Goal: Information Seeking & Learning: Learn about a topic

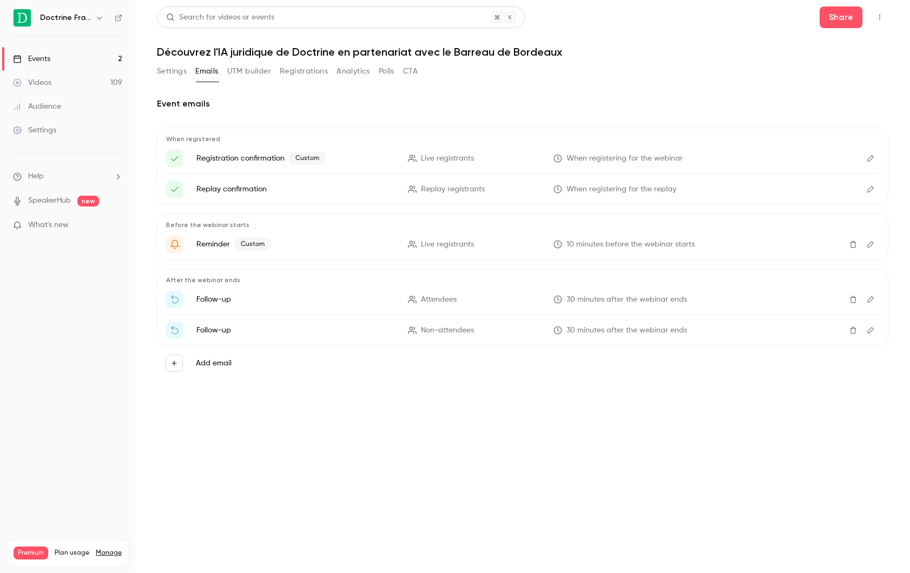
click at [82, 66] on link "Events 2" at bounding box center [67, 59] width 135 height 24
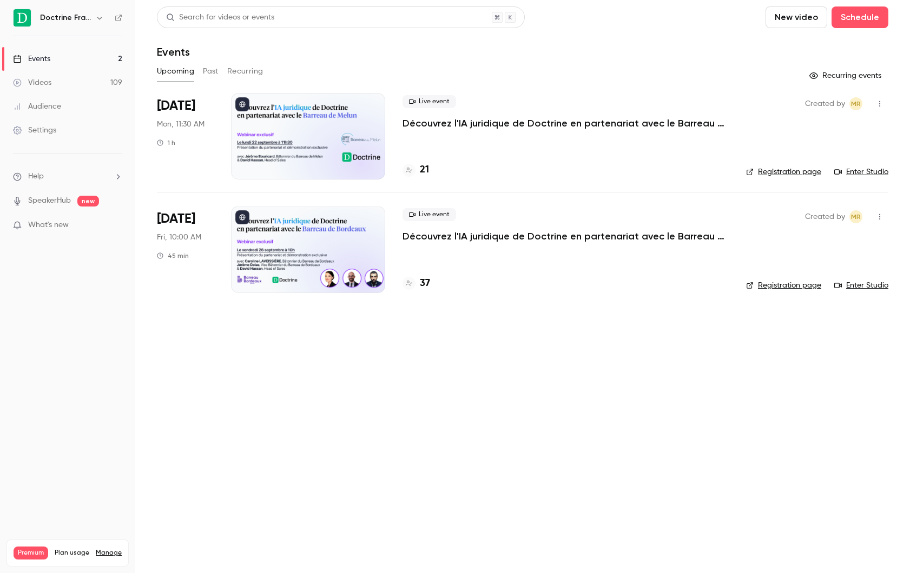
click at [211, 80] on div "Upcoming Past Recurring" at bounding box center [522, 74] width 731 height 22
click at [211, 76] on button "Past" at bounding box center [211, 71] width 16 height 17
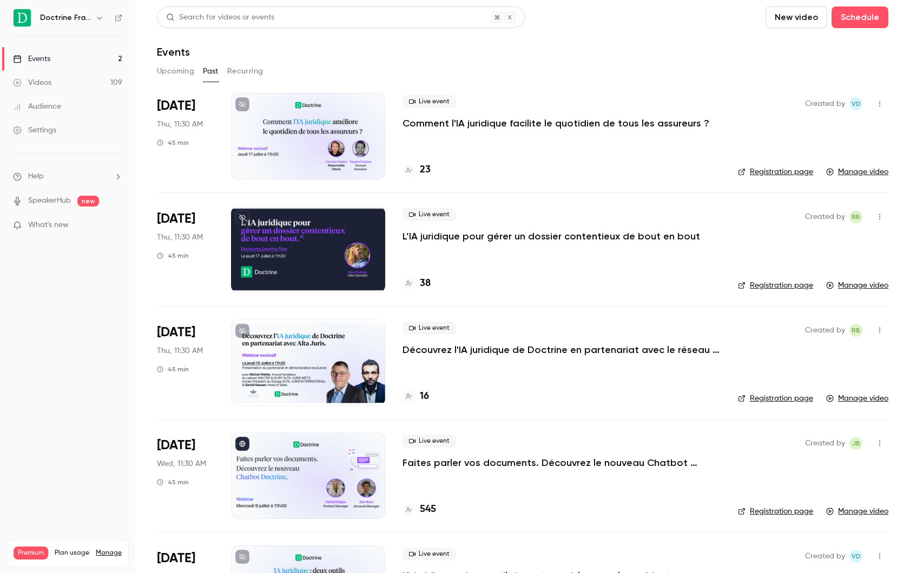
click at [329, 147] on div at bounding box center [308, 136] width 154 height 87
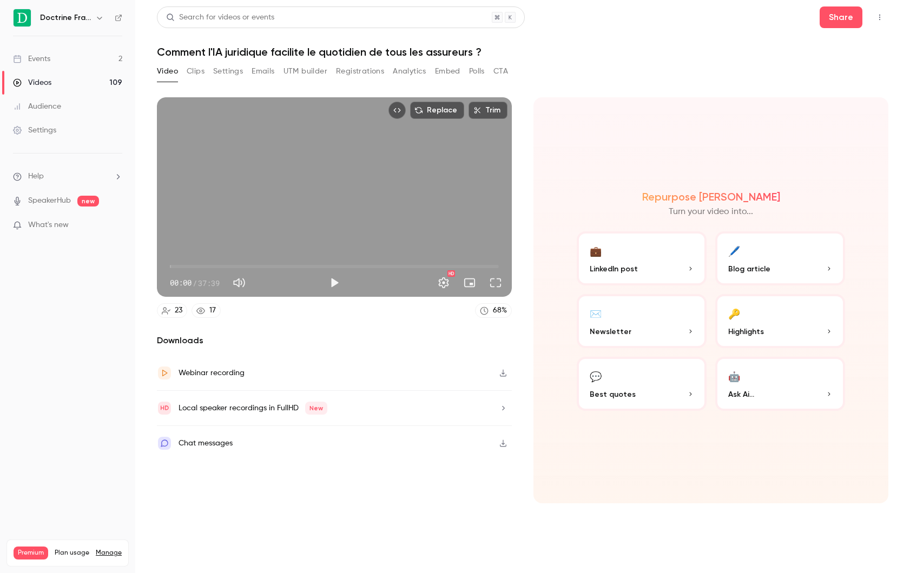
click at [49, 64] on div "Events" at bounding box center [31, 59] width 37 height 11
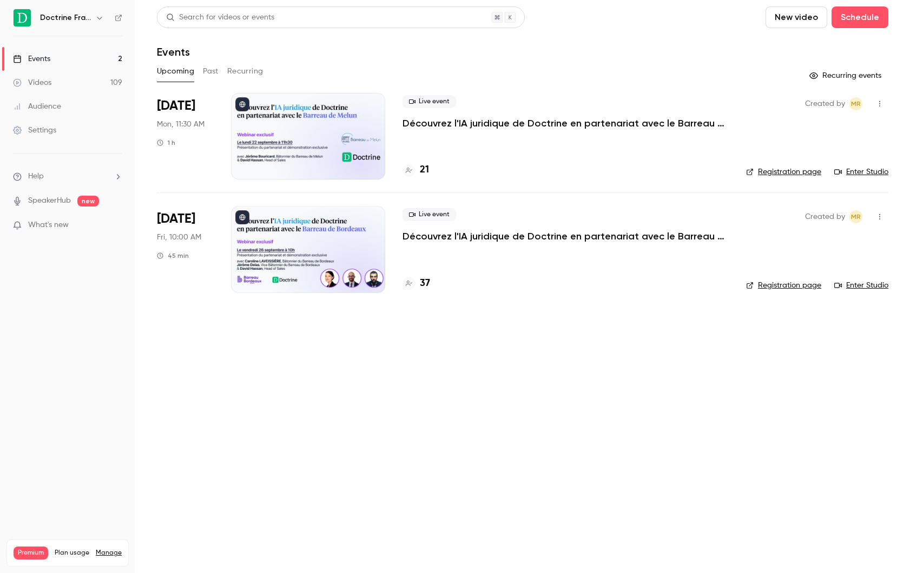
click at [208, 75] on button "Past" at bounding box center [211, 71] width 16 height 17
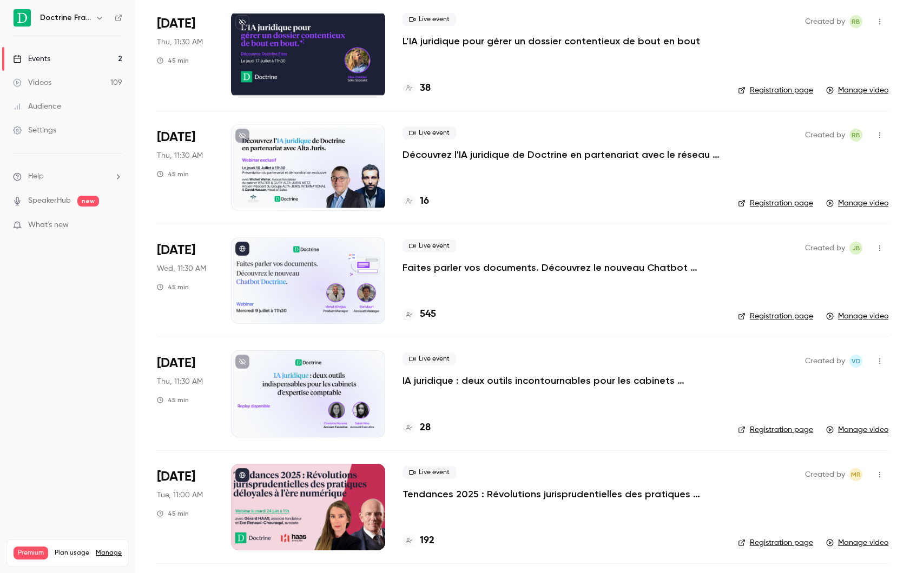
scroll to position [227, 0]
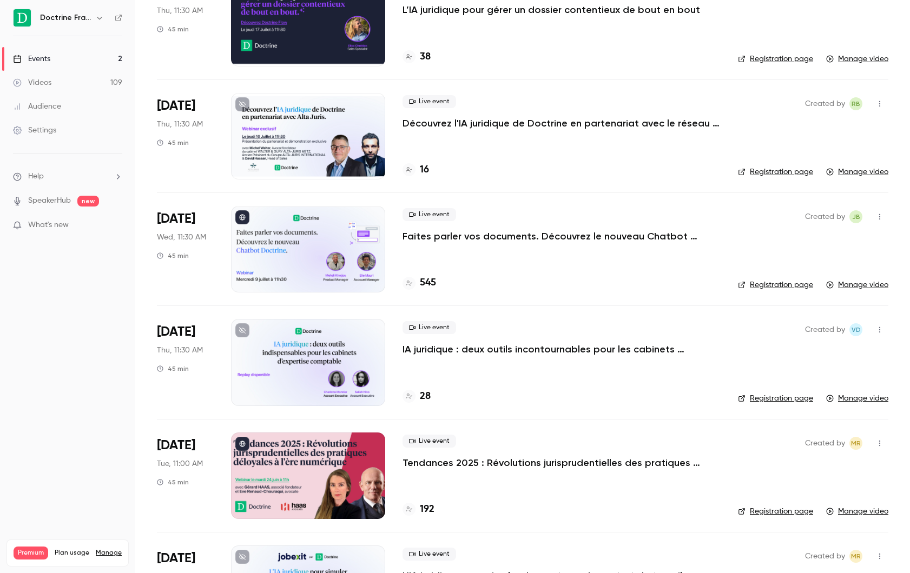
click at [186, 337] on div "[DATE] Thu, 11:30 AM 45 min" at bounding box center [185, 362] width 57 height 87
click at [167, 333] on span "[DATE]" at bounding box center [176, 331] width 38 height 17
click at [377, 328] on div at bounding box center [308, 362] width 154 height 87
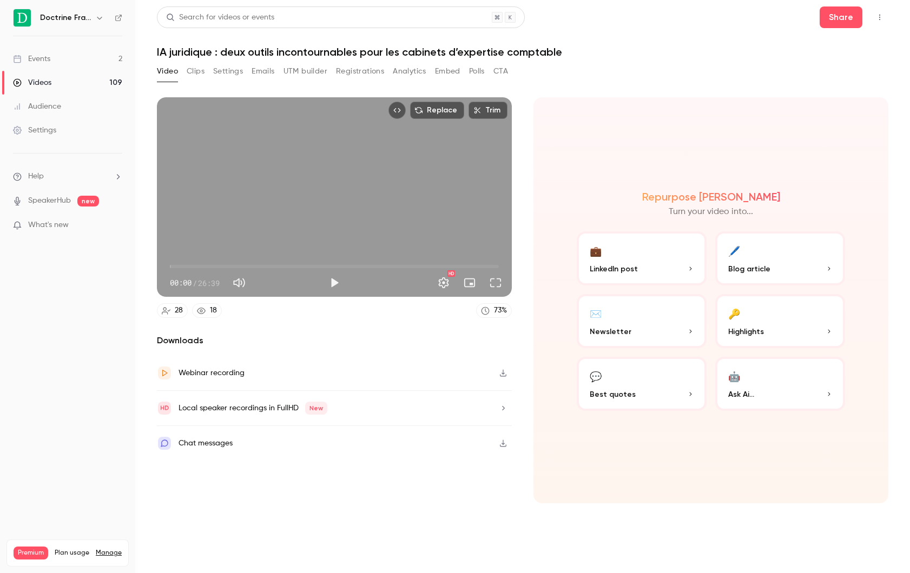
click at [362, 76] on button "Registrations" at bounding box center [360, 71] width 48 height 17
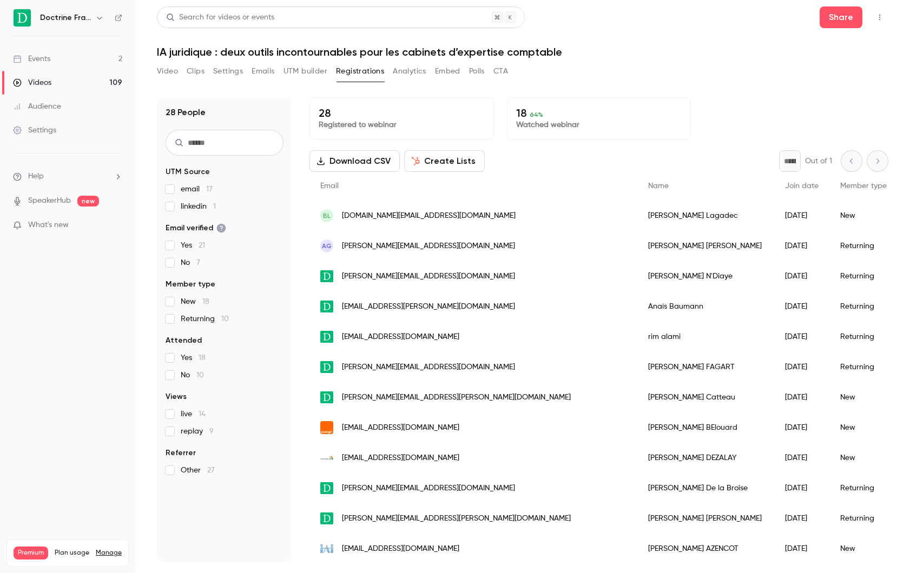
click at [420, 74] on button "Analytics" at bounding box center [410, 71] width 34 height 17
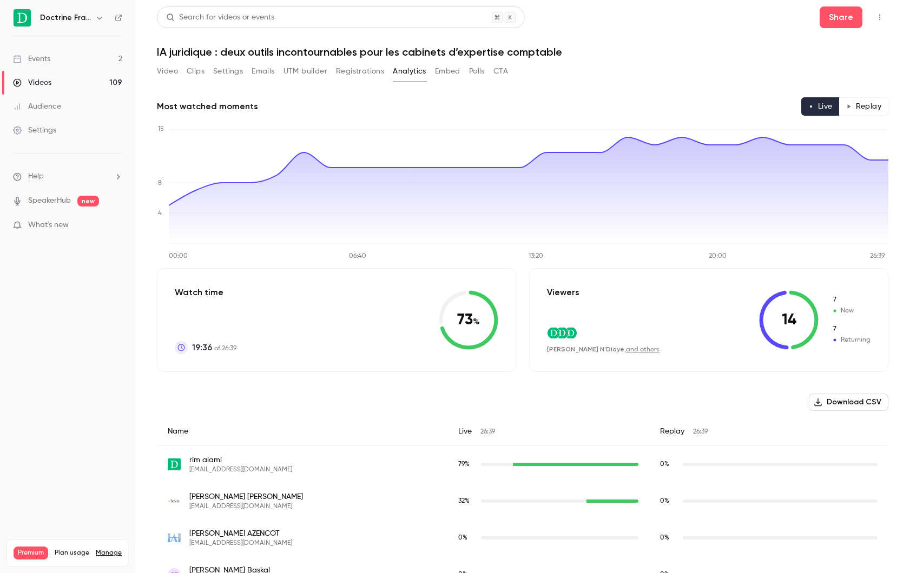
click at [21, 42] on ul "Events 2 Videos 109 Audience Settings" at bounding box center [67, 94] width 135 height 117
click at [31, 51] on link "Events 2" at bounding box center [67, 59] width 135 height 24
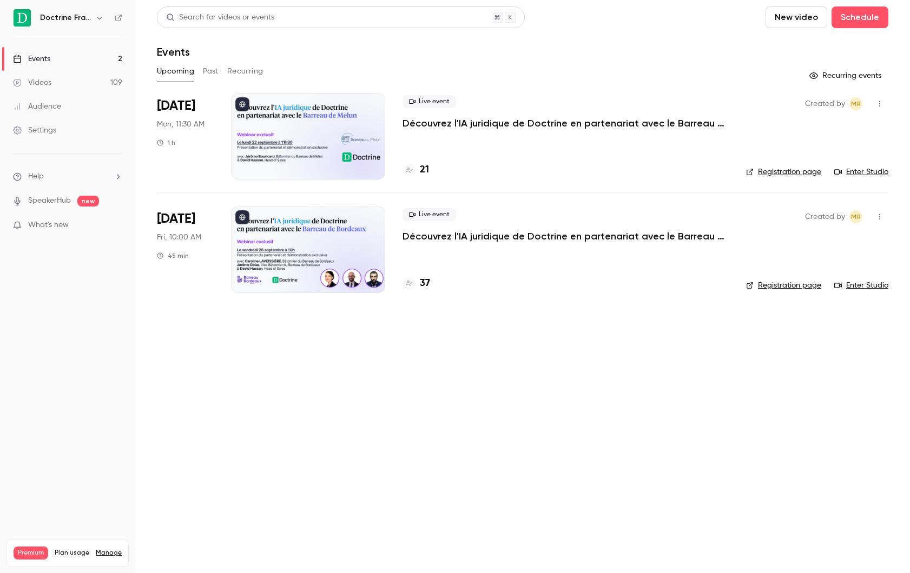
click at [92, 11] on div "Doctrine France" at bounding box center [73, 17] width 66 height 13
click at [98, 17] on icon "button" at bounding box center [99, 18] width 9 height 9
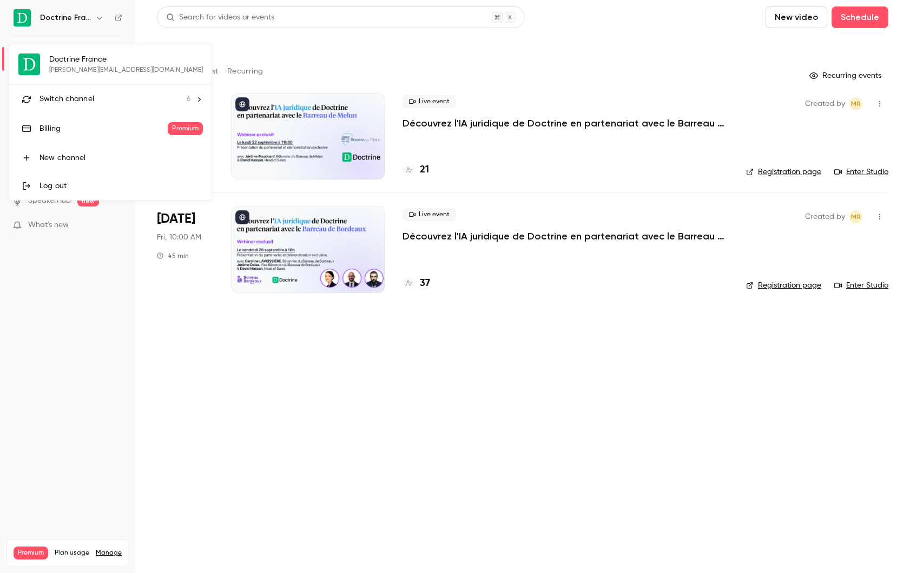
click at [102, 98] on div "Switch channel 6" at bounding box center [114, 99] width 151 height 11
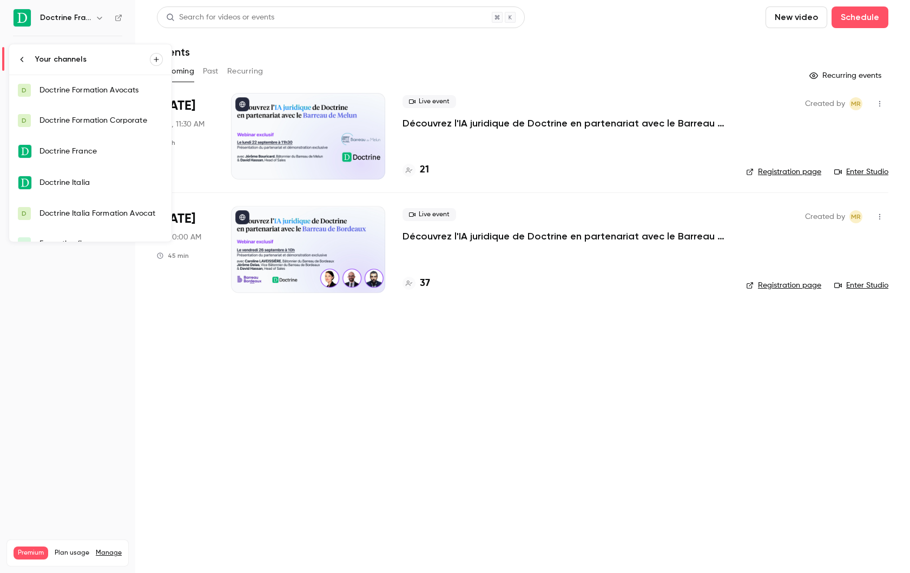
scroll to position [17, 0]
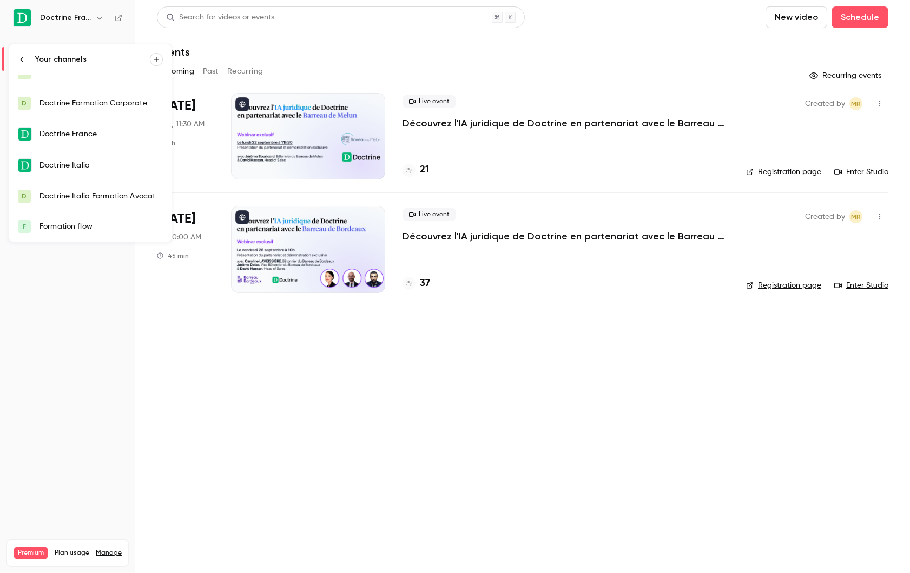
click at [104, 341] on div at bounding box center [455, 286] width 910 height 573
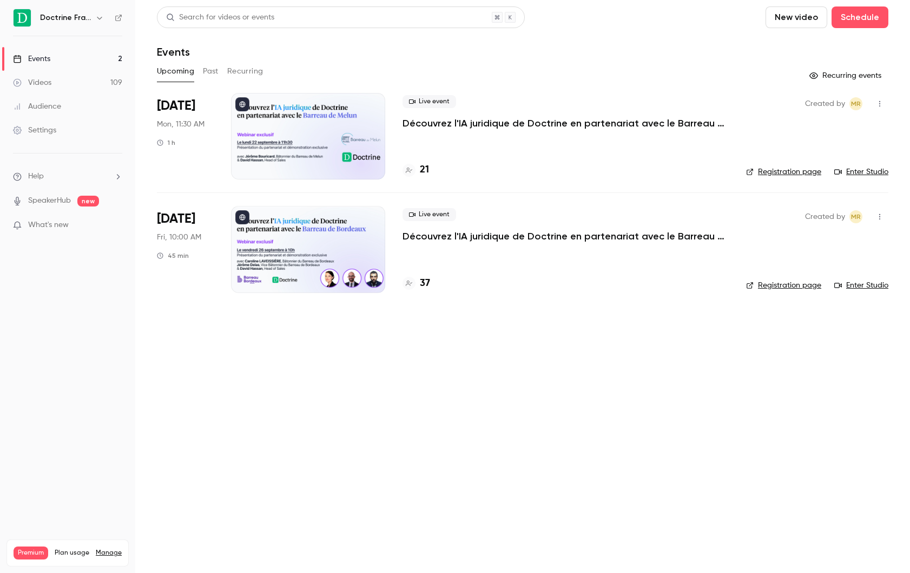
click at [42, 135] on div "Settings" at bounding box center [34, 130] width 43 height 11
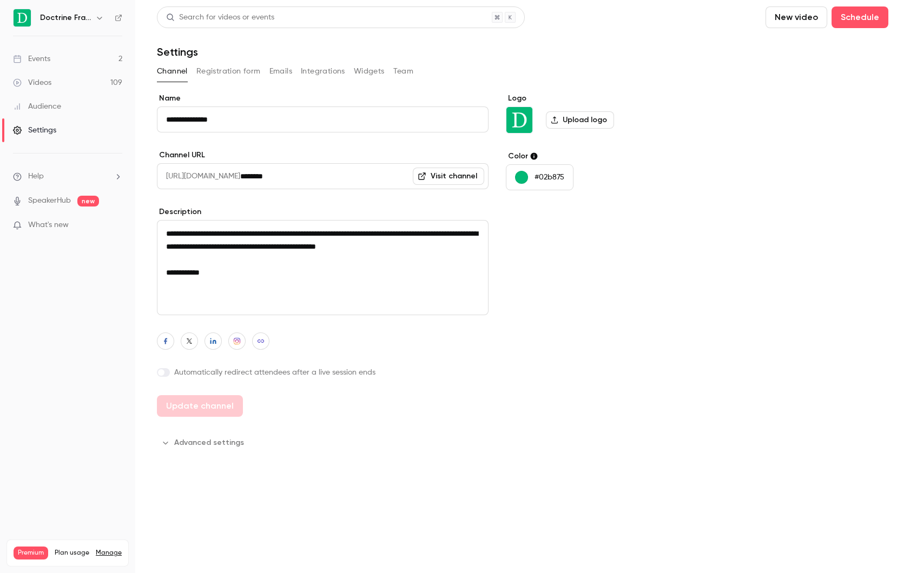
click at [84, 97] on link "Audience" at bounding box center [67, 107] width 135 height 24
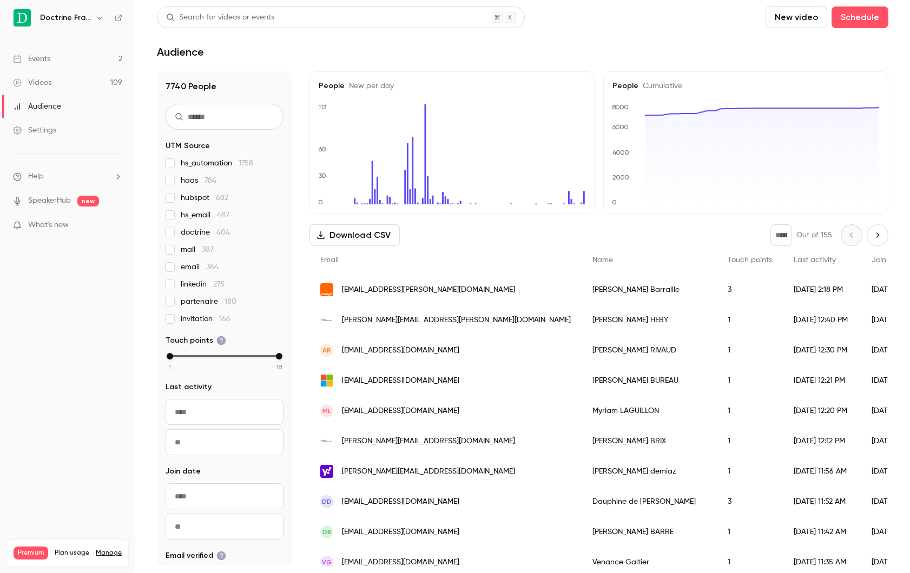
click at [84, 87] on link "Videos 109" at bounding box center [67, 83] width 135 height 24
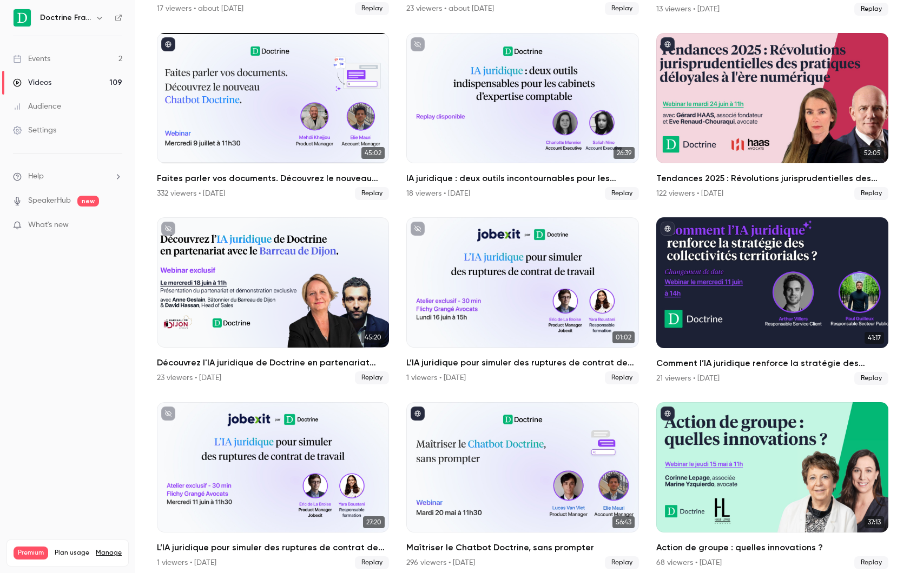
scroll to position [0, 0]
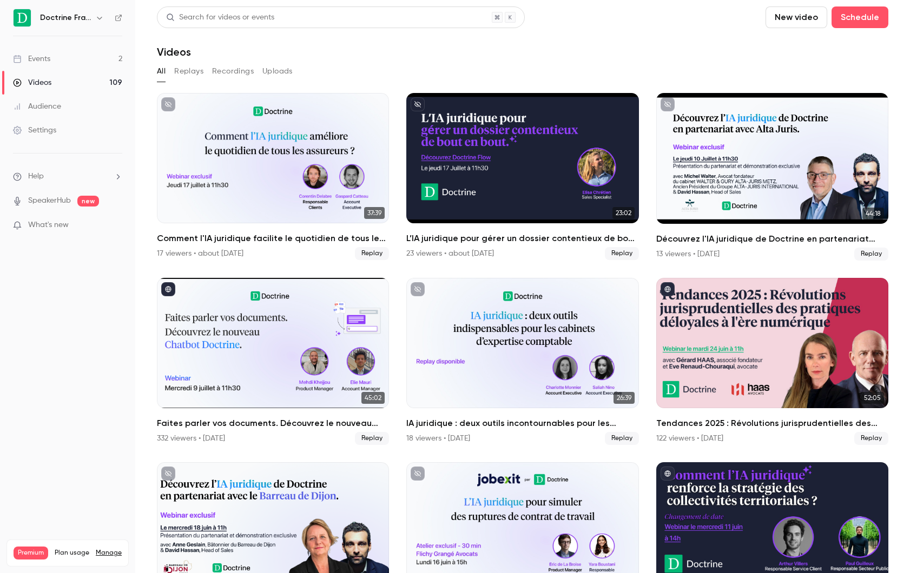
click at [191, 73] on button "Replays" at bounding box center [188, 71] width 29 height 17
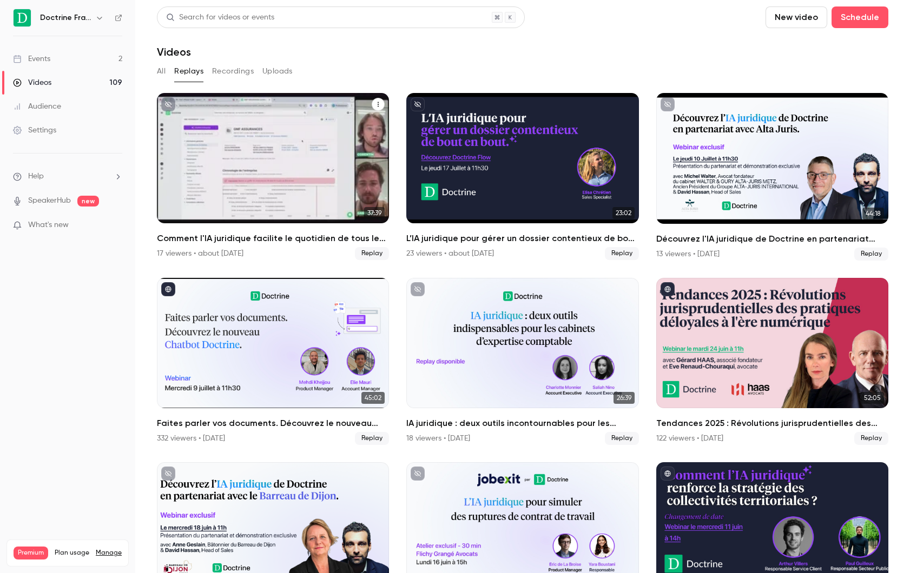
click at [237, 165] on div "Comment l'IA juridique facilite le quotidien de tous les assureurs ?" at bounding box center [273, 158] width 232 height 130
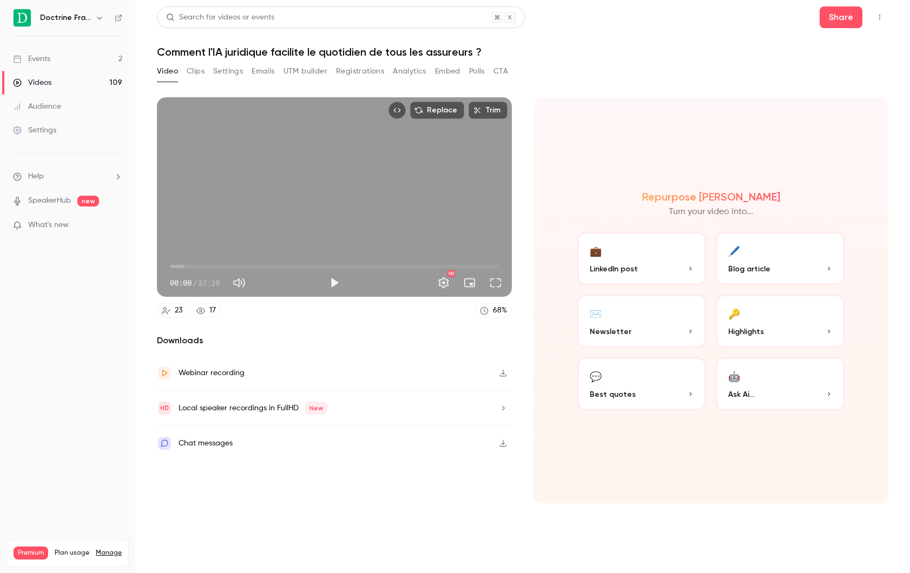
click at [884, 17] on button "Top Bar Actions" at bounding box center [879, 17] width 17 height 17
click at [683, 61] on div at bounding box center [455, 286] width 910 height 573
click at [477, 70] on button "Polls" at bounding box center [477, 71] width 16 height 17
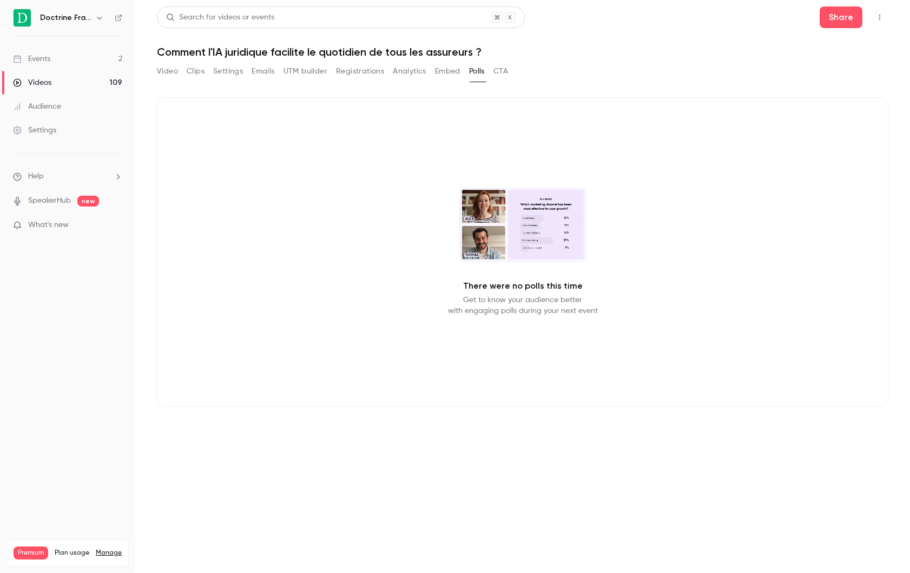
click at [445, 71] on button "Embed" at bounding box center [447, 71] width 25 height 17
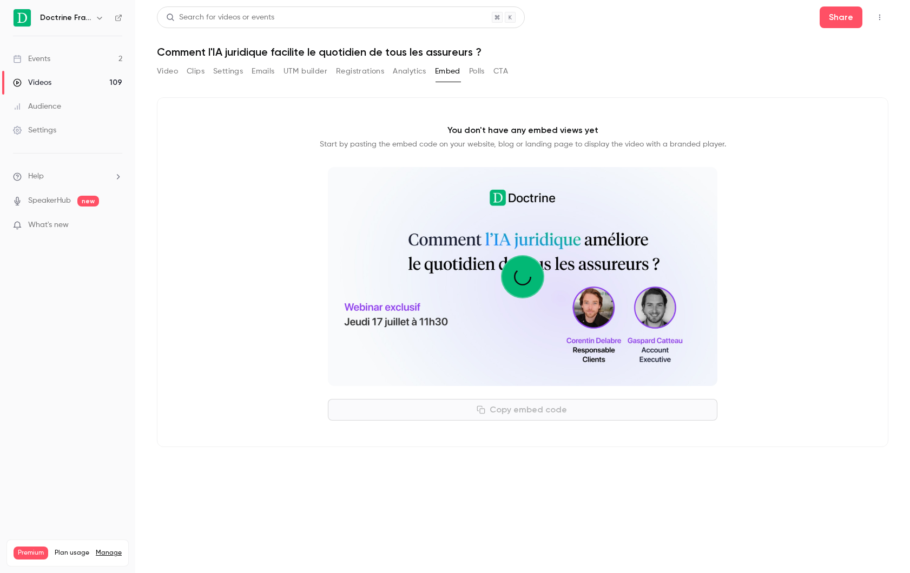
click at [371, 77] on button "Registrations" at bounding box center [360, 71] width 48 height 17
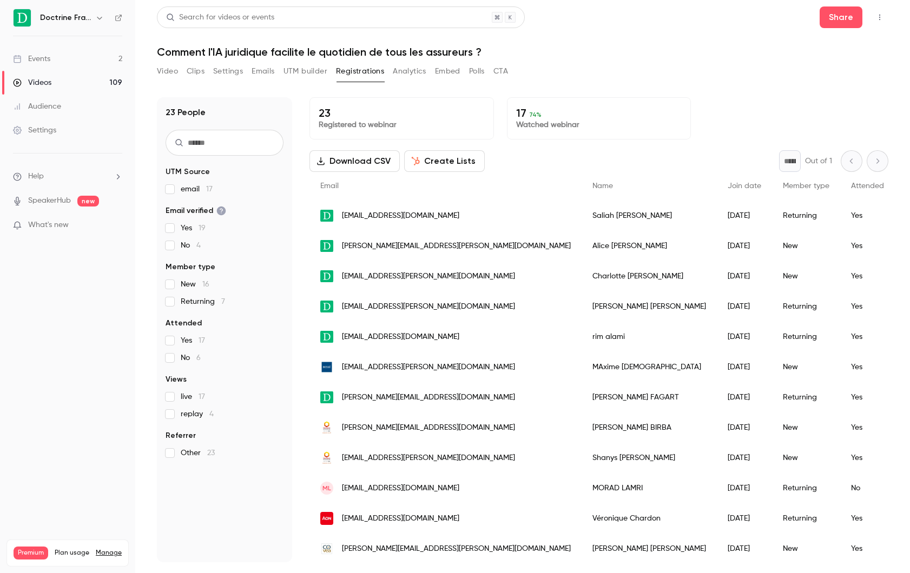
click at [407, 70] on button "Analytics" at bounding box center [410, 71] width 34 height 17
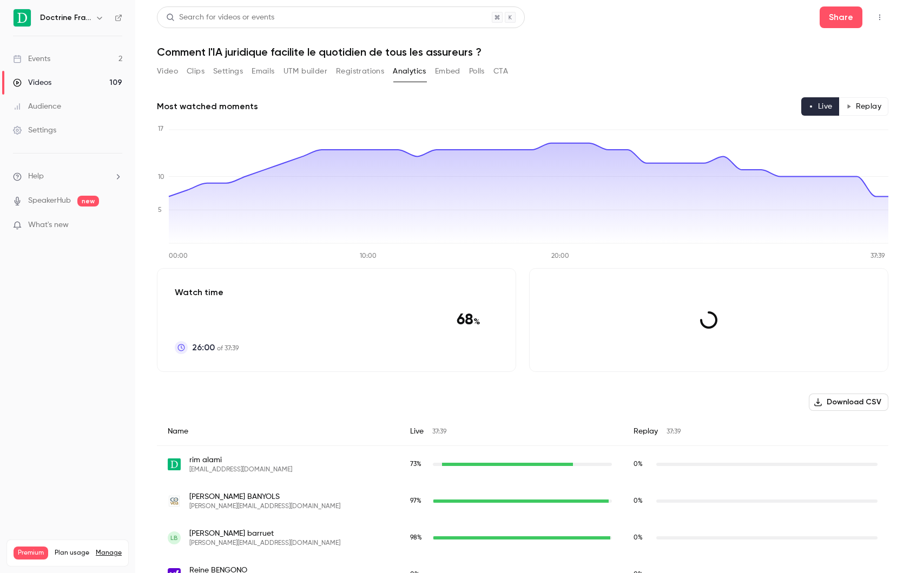
click at [229, 75] on button "Settings" at bounding box center [228, 71] width 30 height 17
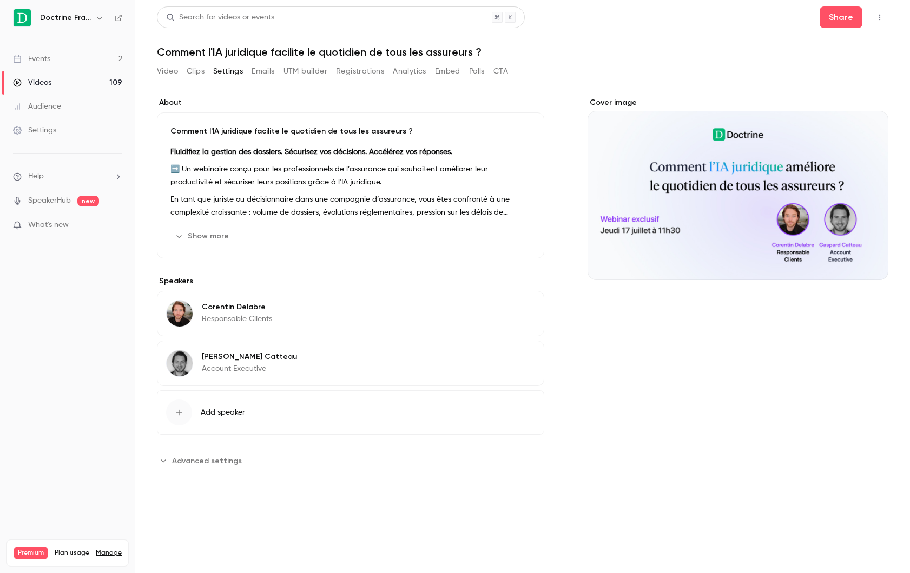
click at [89, 62] on link "Events 2" at bounding box center [67, 59] width 135 height 24
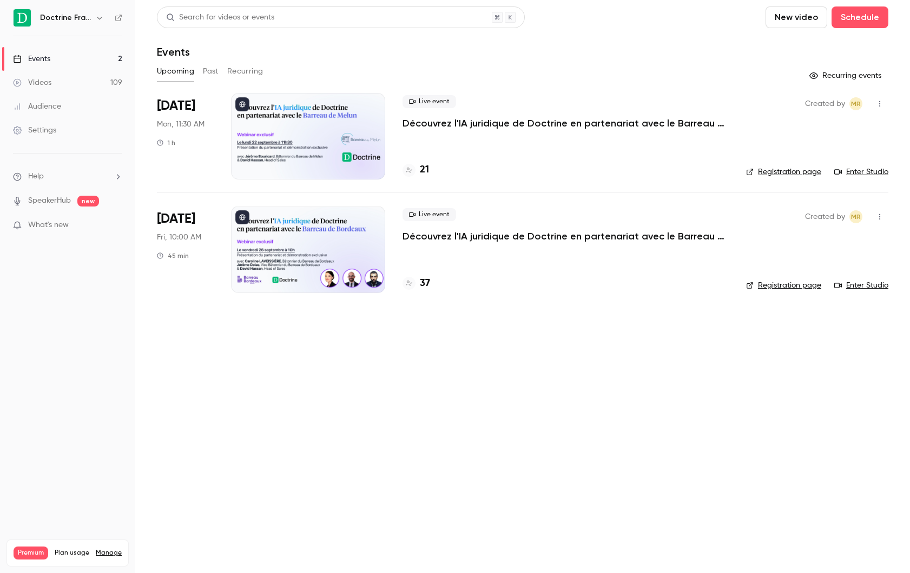
click at [220, 68] on div "Upcoming Past Recurring" at bounding box center [522, 71] width 731 height 17
click at [197, 72] on div "Upcoming Past Recurring" at bounding box center [522, 71] width 731 height 17
click at [213, 72] on button "Past" at bounding box center [211, 71] width 16 height 17
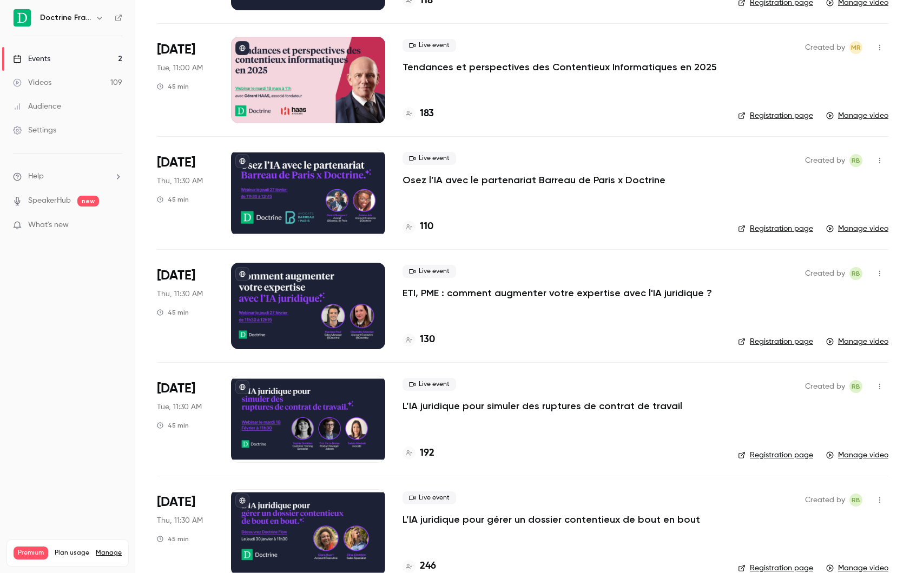
scroll to position [2776, 0]
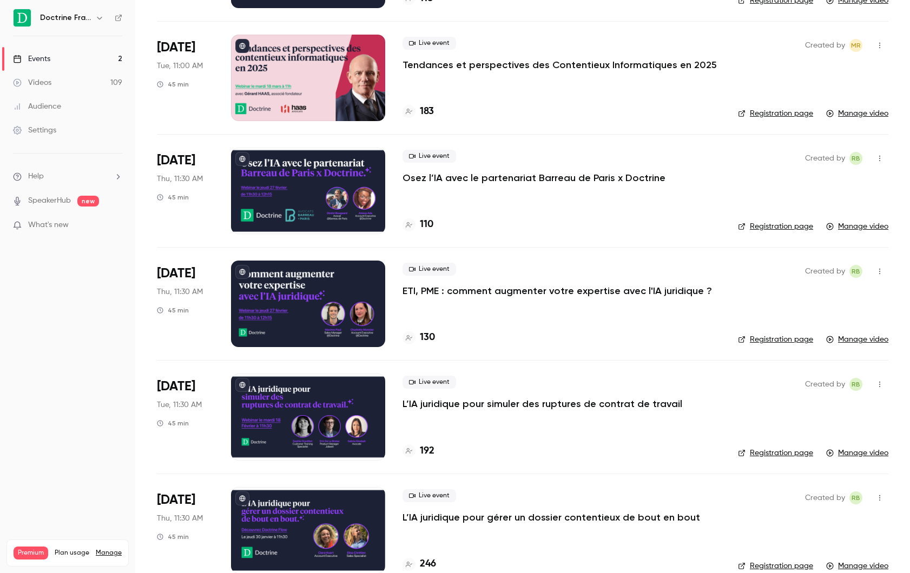
click at [457, 283] on div "Live event ETI, PME : comment augmenter votre expertise avec l'IA juridique ?" at bounding box center [561, 280] width 318 height 35
click at [288, 294] on div at bounding box center [308, 304] width 154 height 87
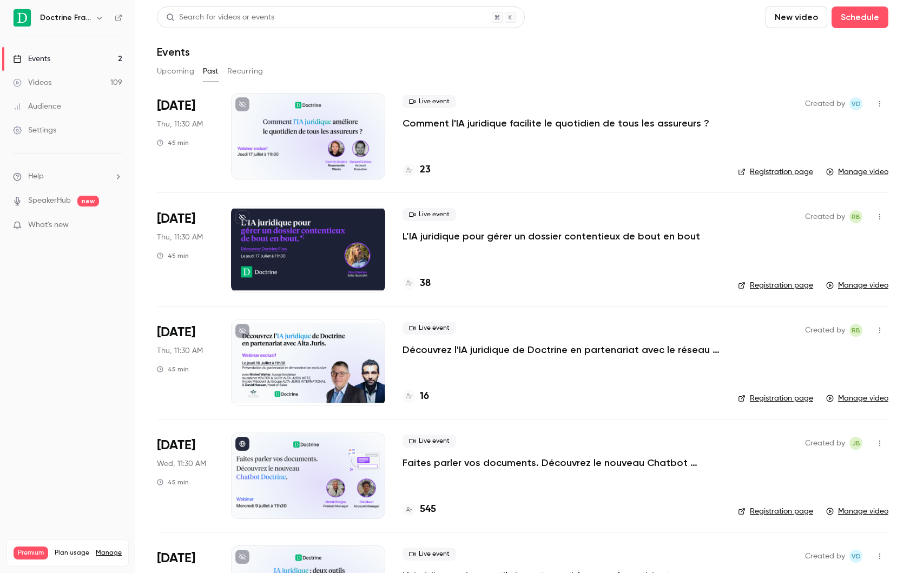
click at [195, 445] on div "[DATE] Wed, 11:30 AM 45 min" at bounding box center [185, 476] width 57 height 87
click at [181, 445] on span "[DATE]" at bounding box center [176, 445] width 38 height 17
click at [182, 332] on span "[DATE]" at bounding box center [176, 332] width 38 height 17
click at [487, 346] on p "Découvrez l'IA juridique de Doctrine en partenariat avec le réseau Alta-Juris i…" at bounding box center [561, 349] width 318 height 13
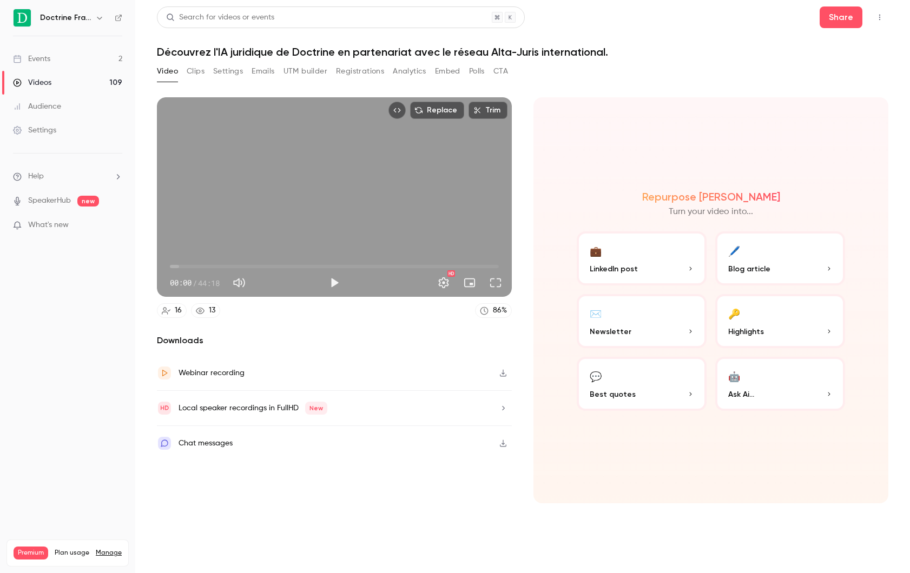
click at [71, 10] on div "Doctrine France" at bounding box center [67, 18] width 109 height 18
click at [48, 62] on div "Events" at bounding box center [31, 59] width 37 height 11
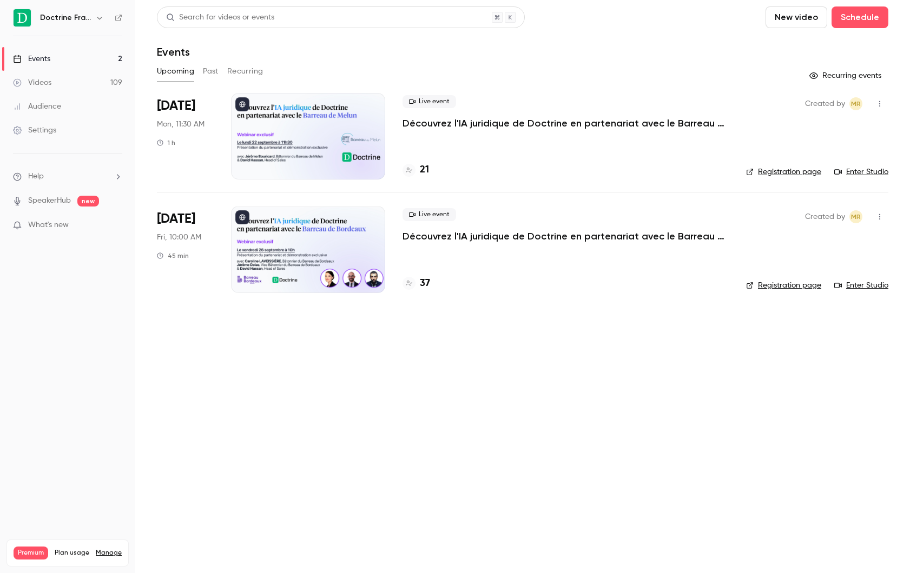
click at [93, 19] on button "button" at bounding box center [99, 17] width 13 height 13
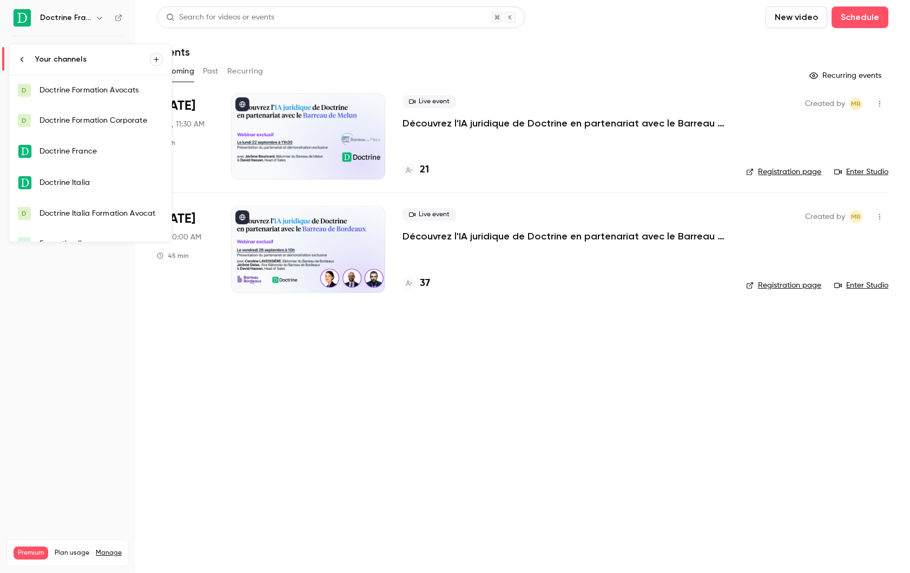
scroll to position [17, 0]
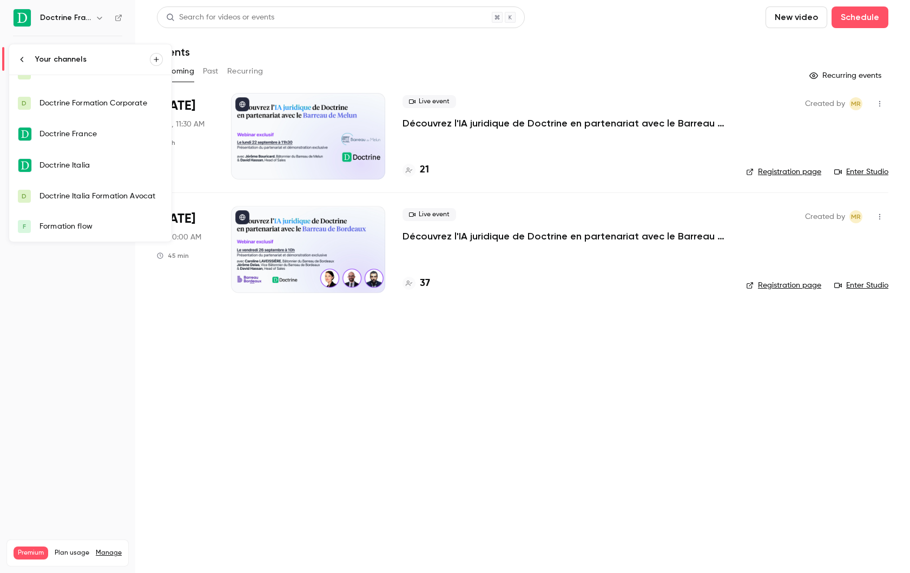
click at [103, 411] on div at bounding box center [455, 286] width 910 height 573
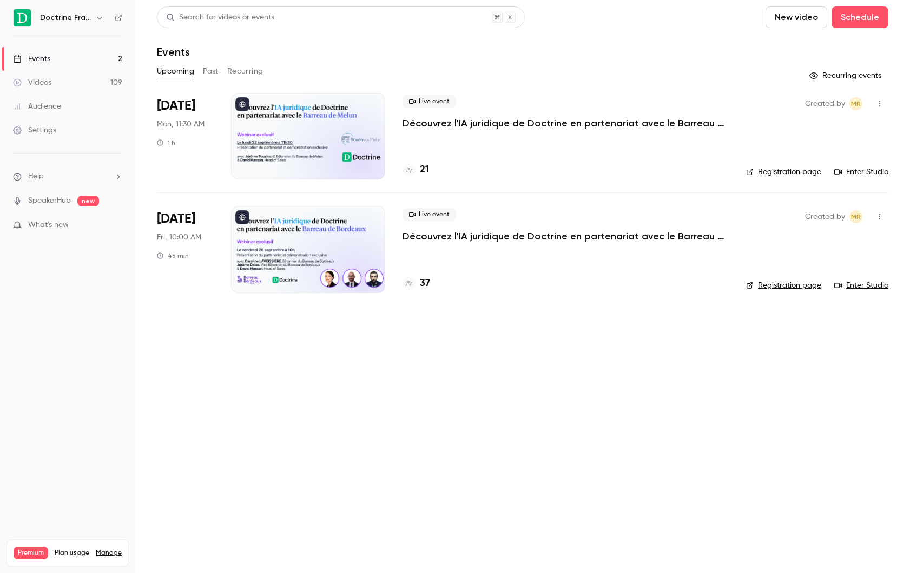
click at [99, 23] on button "button" at bounding box center [99, 17] width 13 height 13
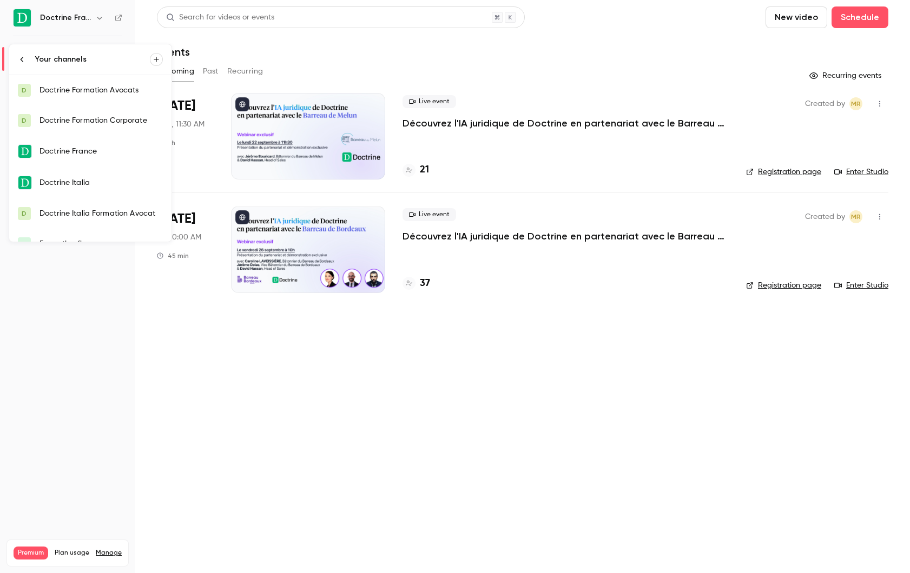
click at [116, 18] on div at bounding box center [455, 286] width 910 height 573
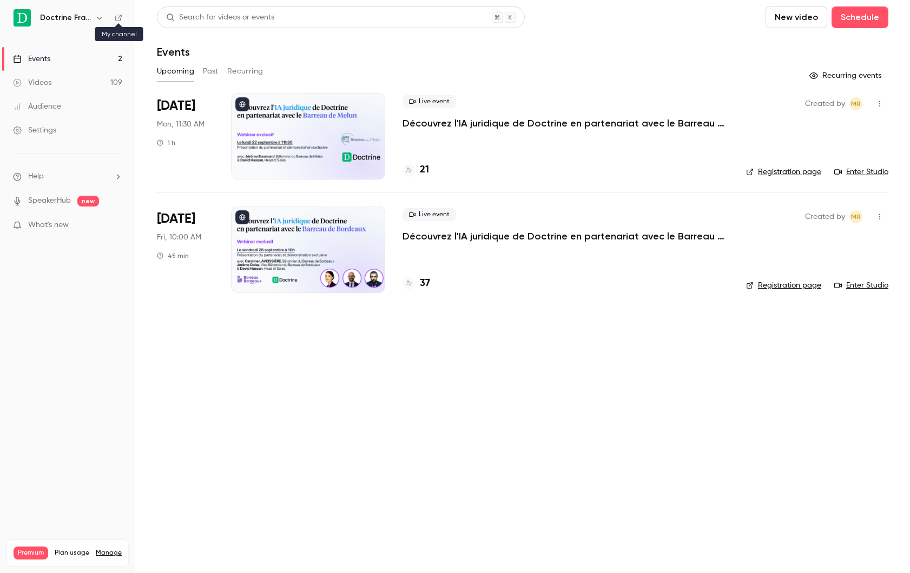
click at [116, 17] on icon at bounding box center [119, 18] width 8 height 8
